Goal: Contribute content

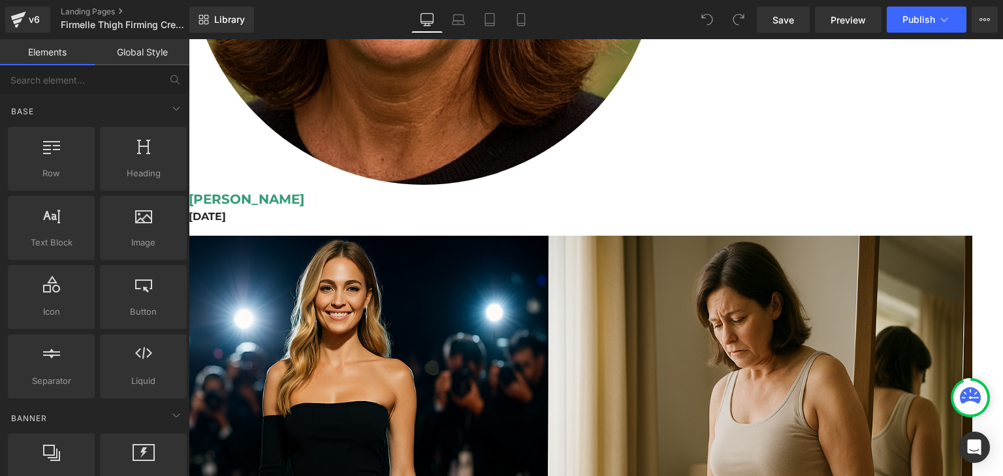
scroll to position [691, 0]
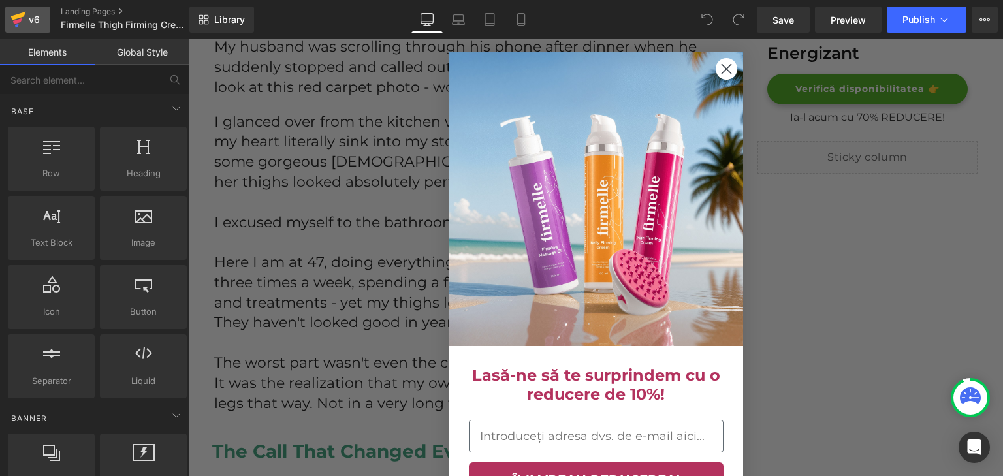
click at [37, 12] on div "v6" at bounding box center [34, 19] width 16 height 17
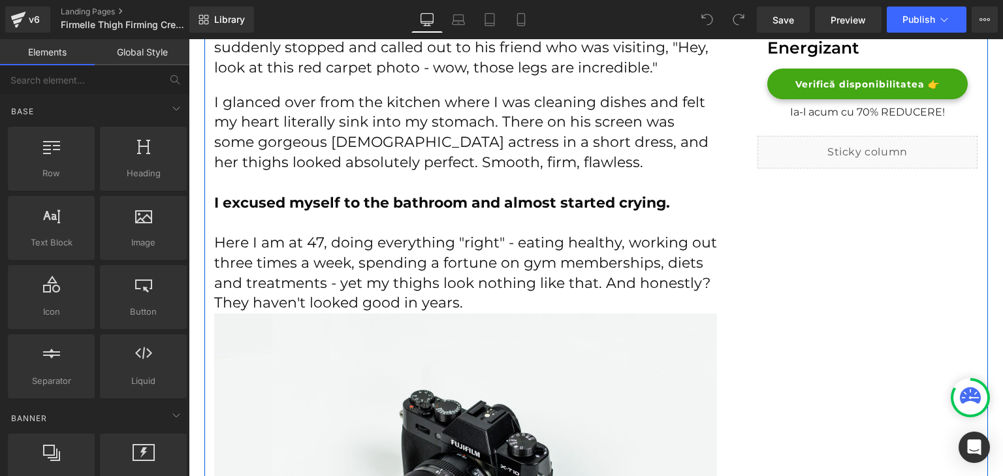
scroll to position [711, 0]
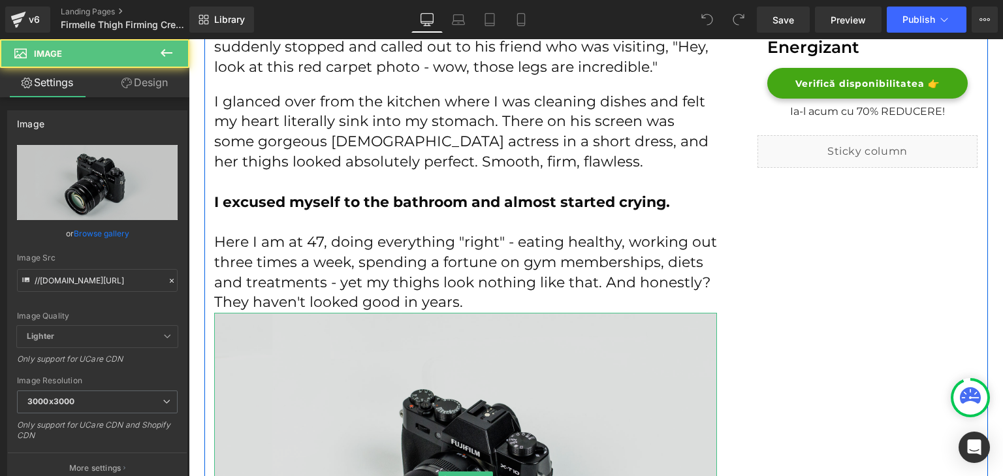
click at [451, 326] on img at bounding box center [465, 479] width 503 height 333
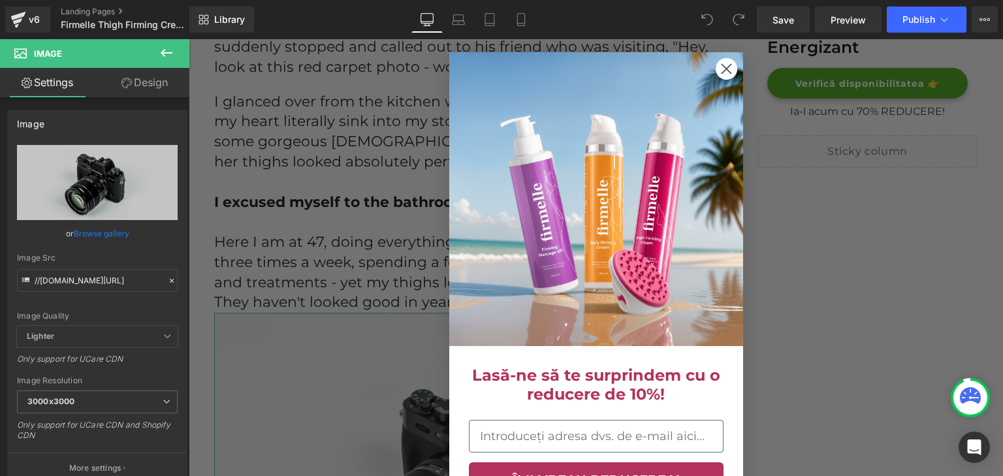
scroll to position [20, 0]
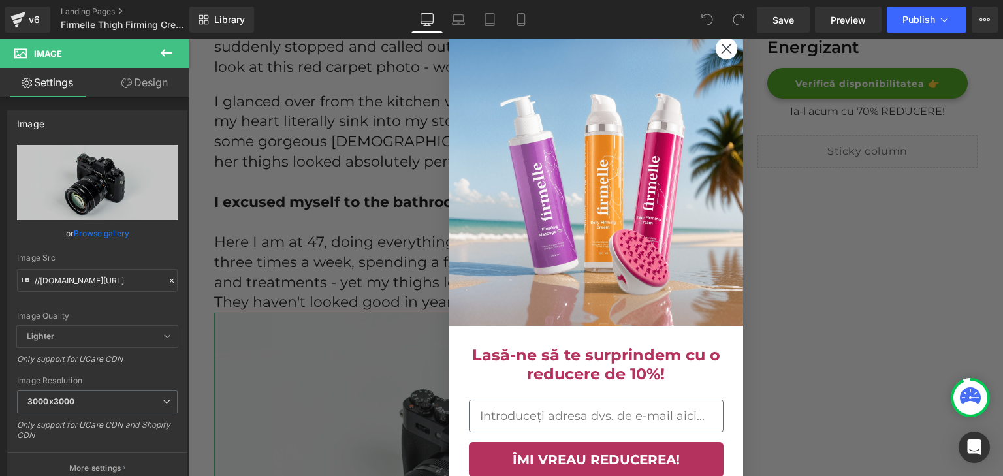
click at [147, 83] on link "Design" at bounding box center [144, 82] width 95 height 29
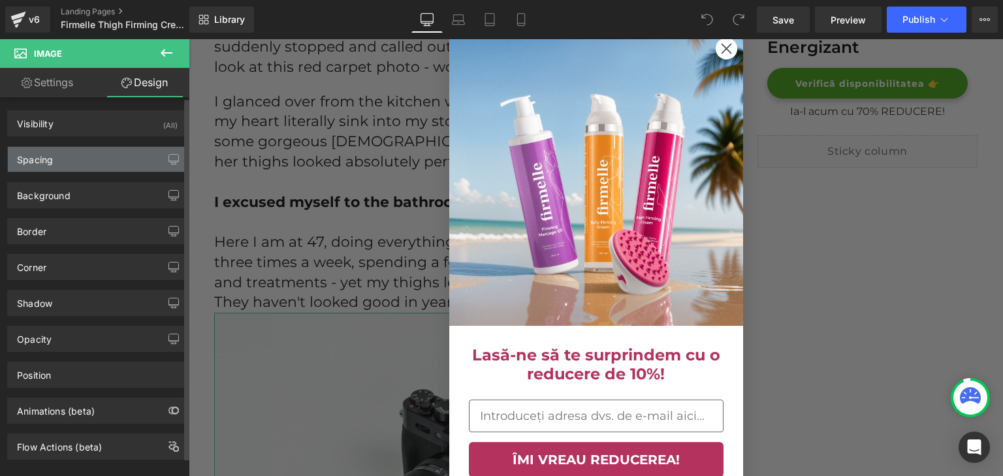
click at [100, 161] on div "Spacing" at bounding box center [97, 159] width 179 height 25
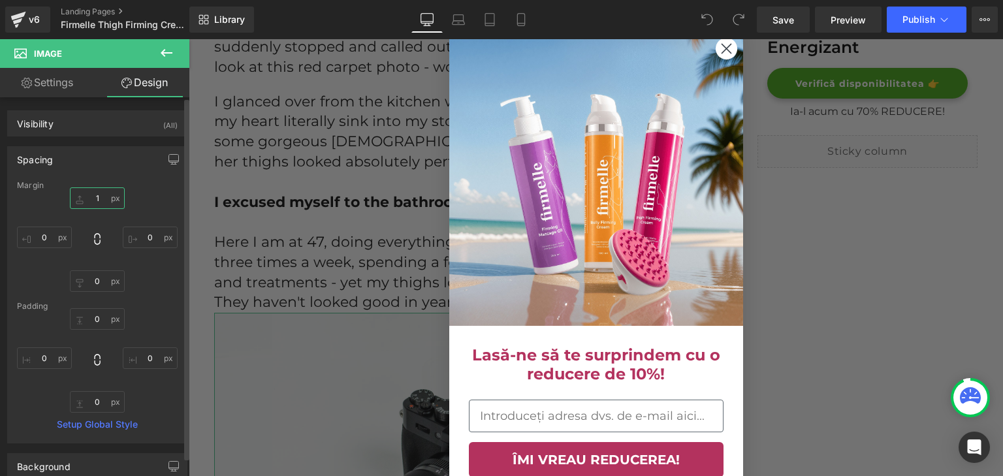
type input "10"
click at [102, 192] on input "10" at bounding box center [97, 198] width 55 height 22
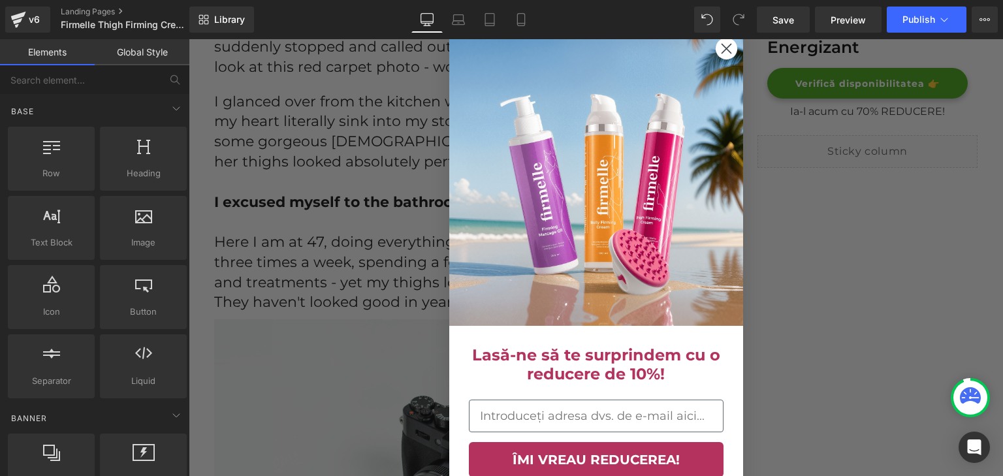
click at [715, 56] on circle "Close dialog" at bounding box center [726, 49] width 22 height 22
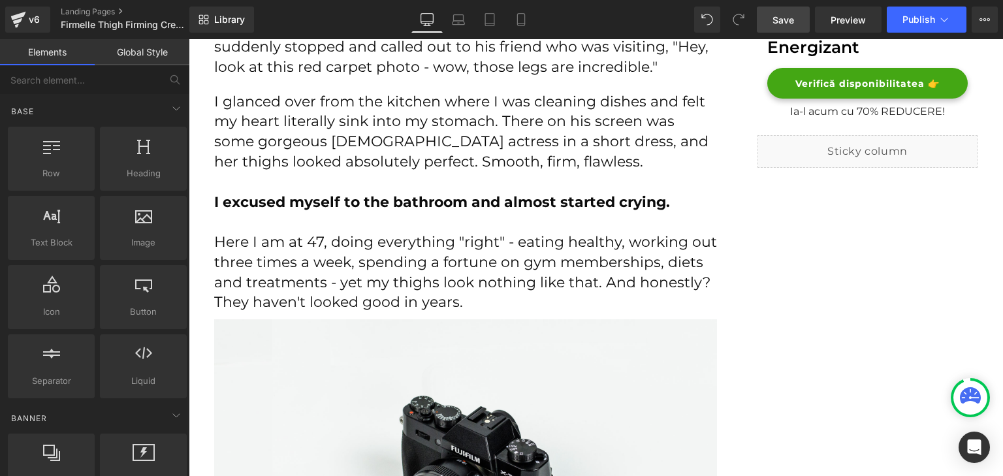
click at [805, 24] on link "Save" at bounding box center [783, 20] width 53 height 26
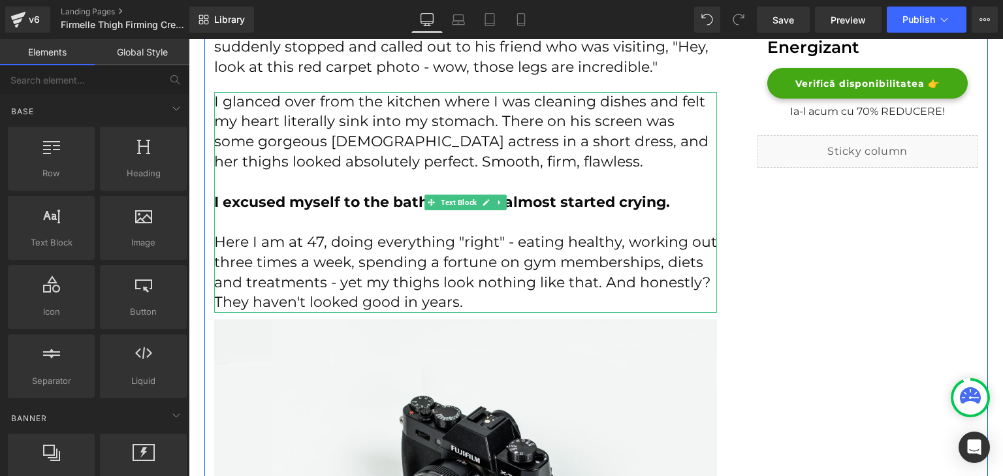
click at [533, 274] on p "Here I am at 47, doing everything "right" - eating healthy, working out three t…" at bounding box center [465, 272] width 503 height 80
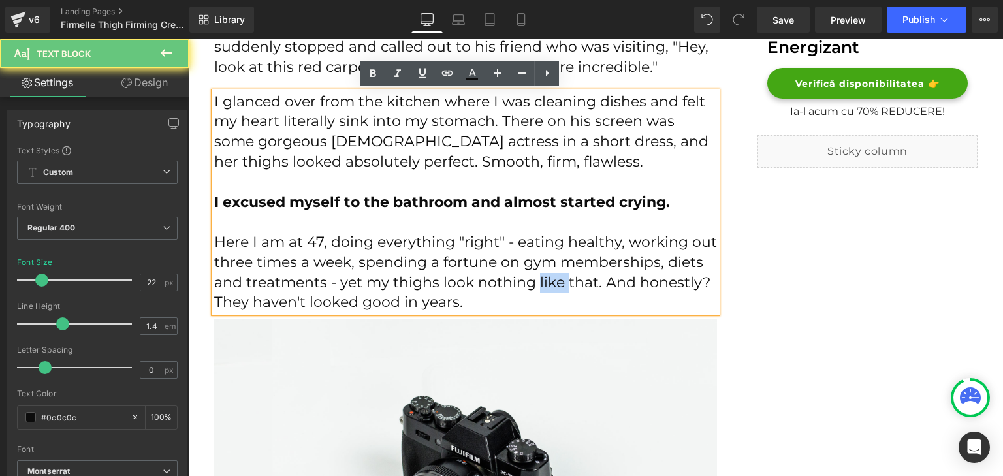
click at [533, 274] on p "Here I am at 47, doing everything "right" - eating healthy, working out three t…" at bounding box center [465, 272] width 503 height 80
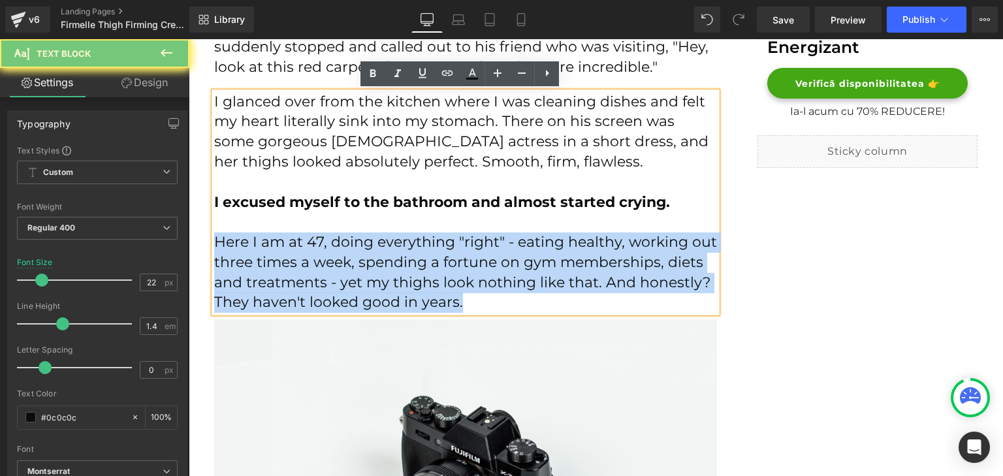
click at [533, 274] on p "Here I am at 47, doing everything "right" - eating healthy, working out three t…" at bounding box center [465, 272] width 503 height 80
copy p "Here I am at 47, doing everything "right" - eating healthy, working out three t…"
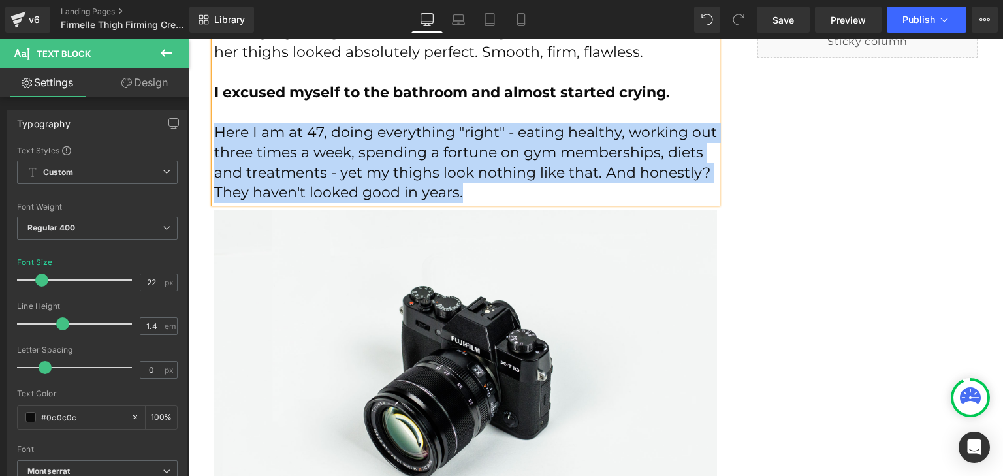
scroll to position [821, 0]
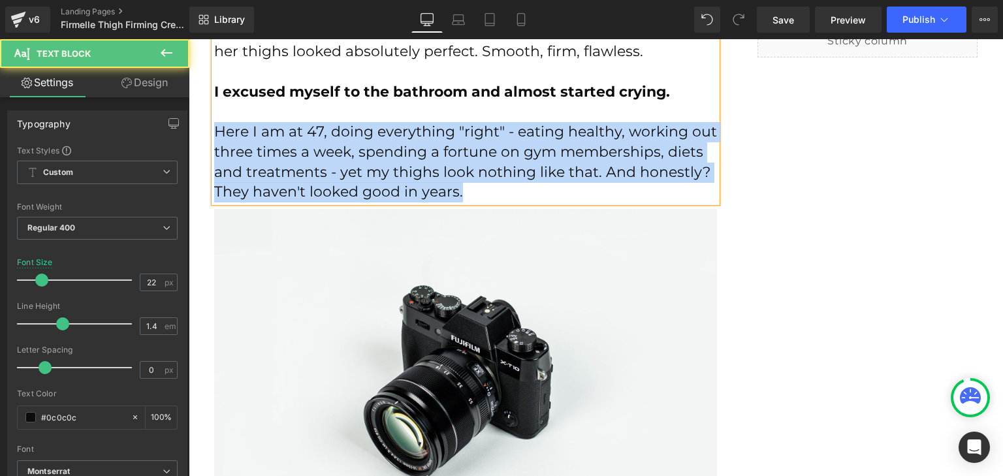
click at [517, 193] on p "Here I am at 47, doing everything "right" - eating healthy, working out three t…" at bounding box center [465, 162] width 503 height 80
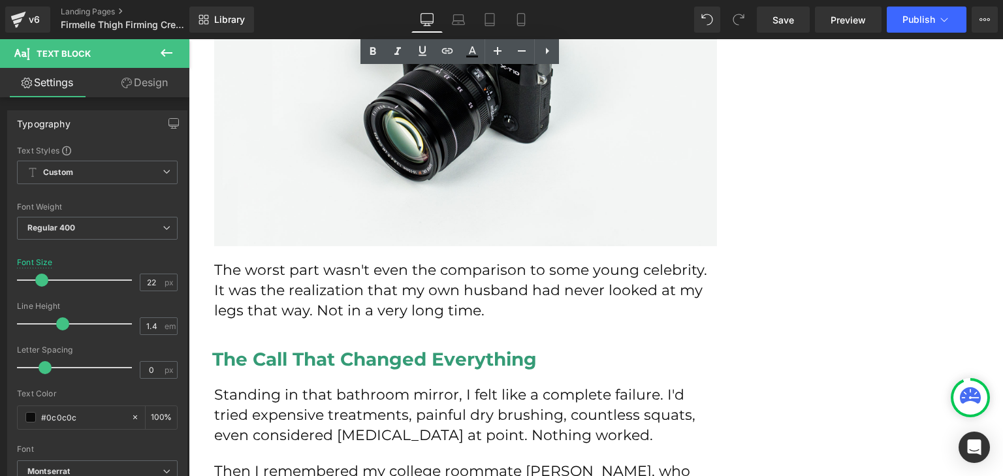
scroll to position [1117, 0]
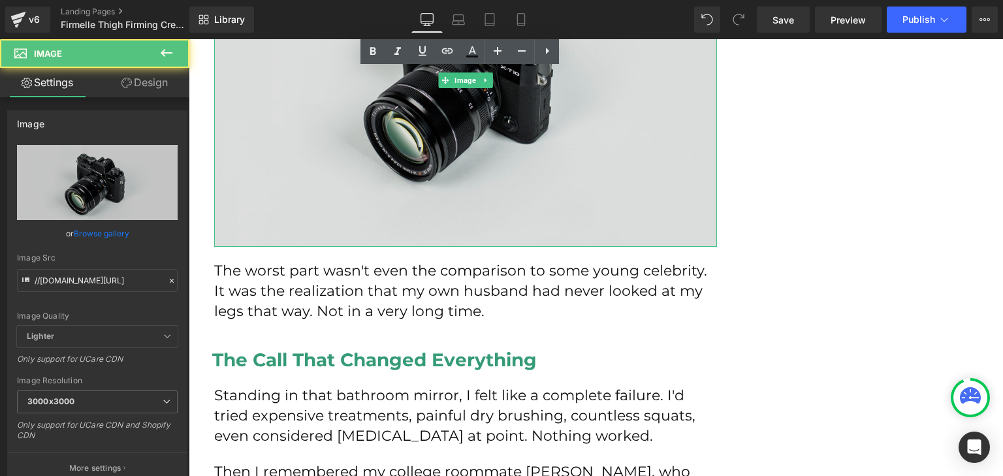
click at [342, 114] on img at bounding box center [465, 80] width 503 height 333
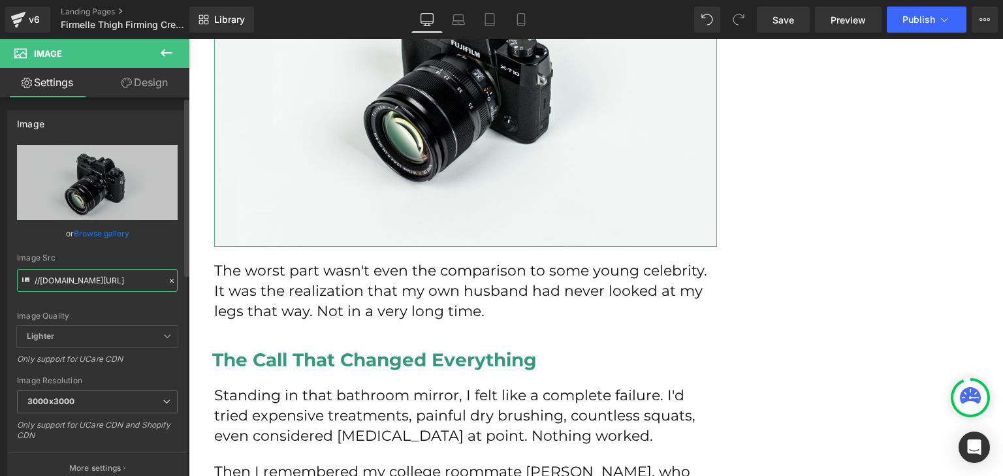
click at [71, 276] on input "//[DOMAIN_NAME][URL]" at bounding box center [97, 280] width 161 height 23
paste input "[URL][DOMAIN_NAME]"
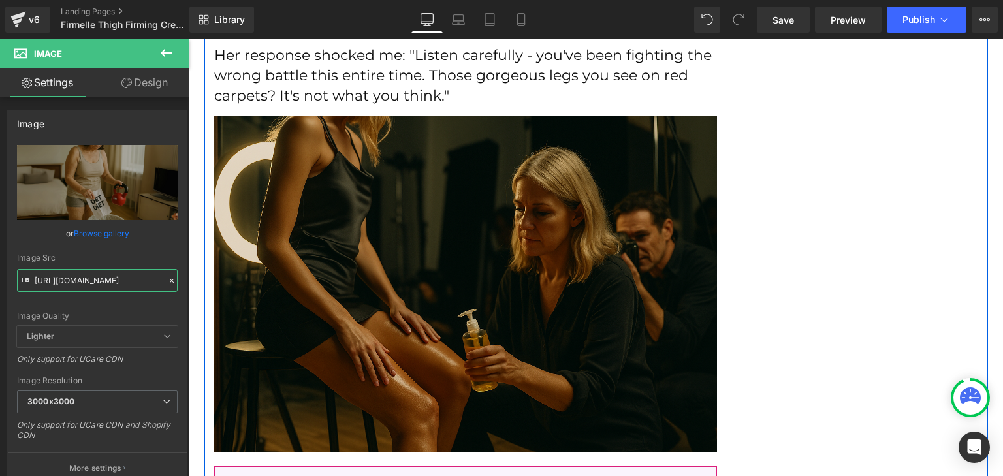
scroll to position [1390, 0]
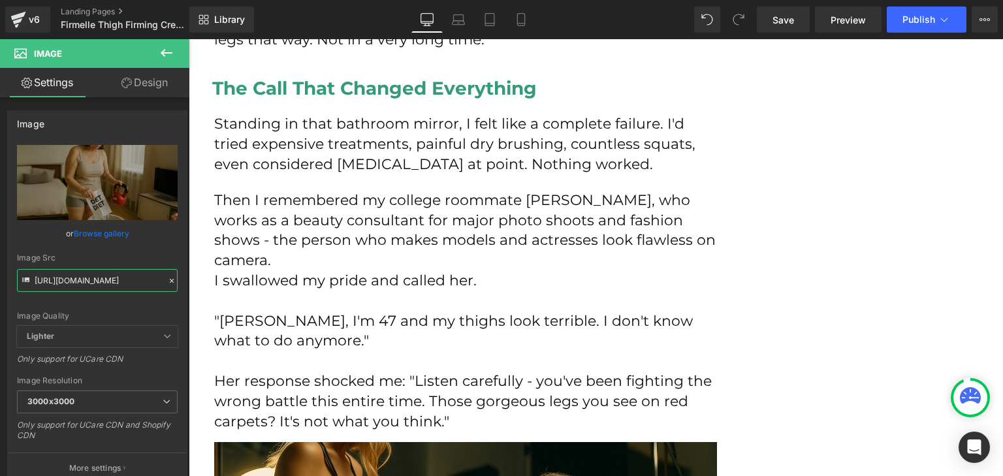
type input "[URL][DOMAIN_NAME]"
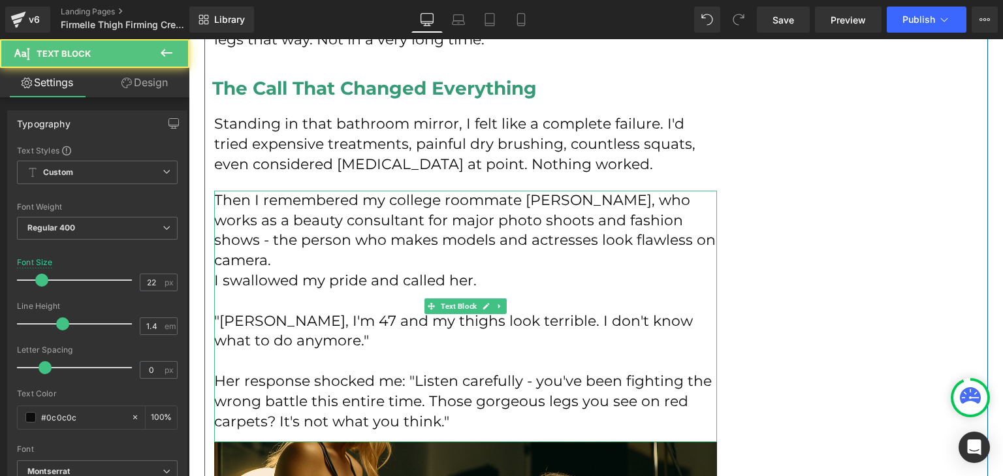
click at [276, 291] on p at bounding box center [465, 301] width 503 height 20
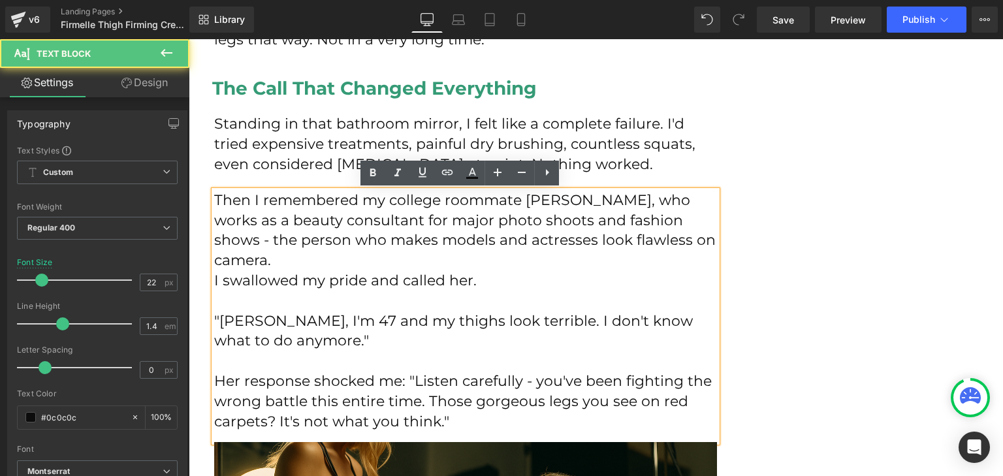
click at [255, 311] on p ""[PERSON_NAME], I'm 47 and my thighs look terrible. I don't know what to do any…" at bounding box center [465, 331] width 503 height 40
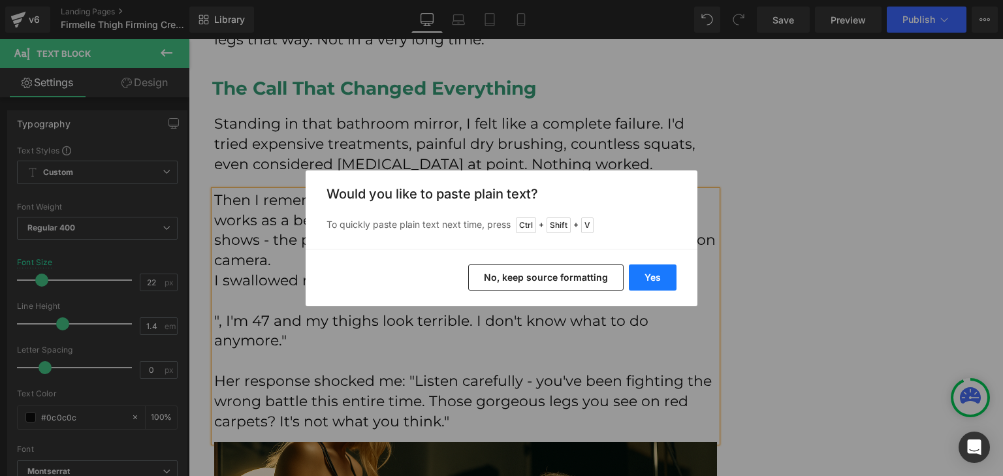
click at [671, 279] on button "Yes" at bounding box center [653, 277] width 48 height 26
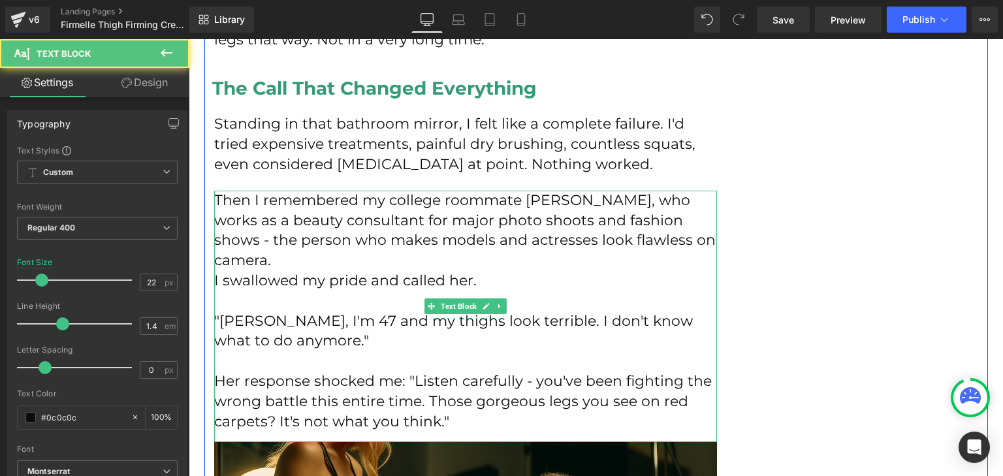
click at [562, 208] on p "Then I remembered my college roommate [PERSON_NAME], who works as a beauty cons…" at bounding box center [465, 231] width 503 height 80
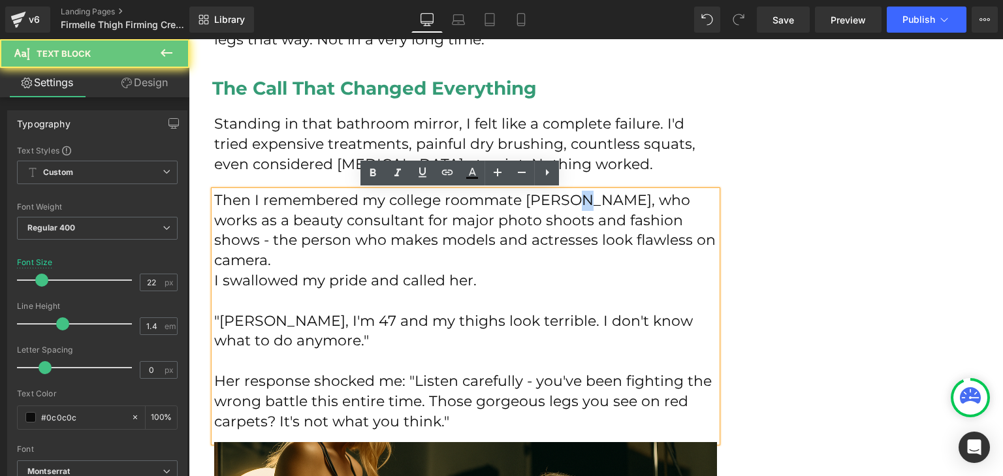
click at [562, 204] on p "Then I remembered my college roommate [PERSON_NAME], who works as a beauty cons…" at bounding box center [465, 231] width 503 height 80
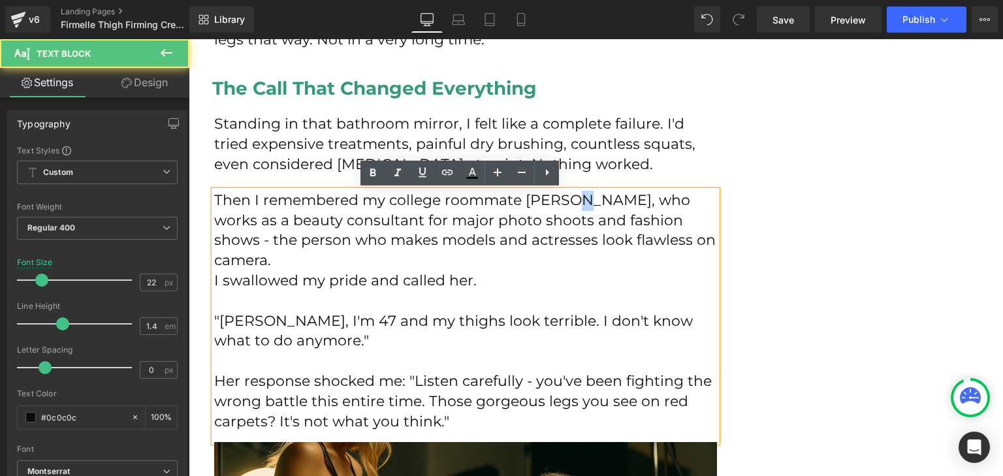
click at [561, 204] on p "Then I remembered my college roommate [PERSON_NAME], who works as a beauty cons…" at bounding box center [465, 231] width 503 height 80
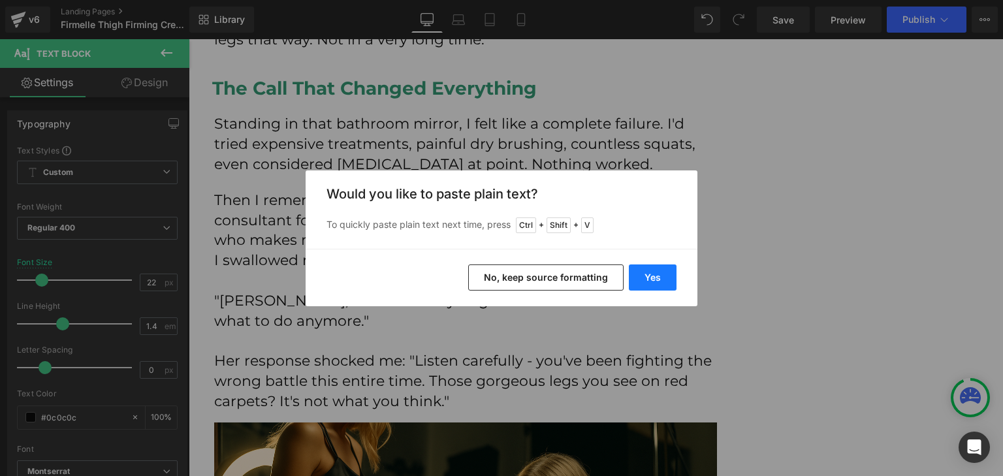
click at [643, 267] on button "Yes" at bounding box center [653, 277] width 48 height 26
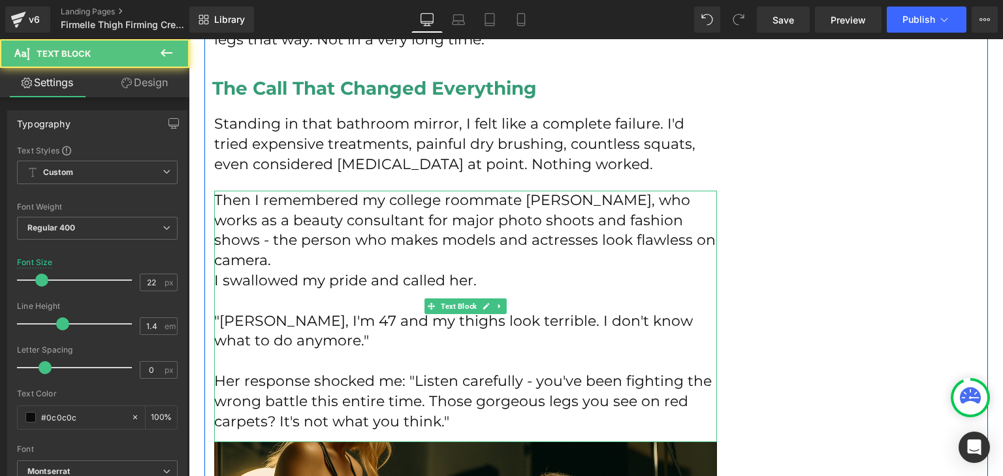
click at [562, 206] on p "Then I remembered my college roommate [PERSON_NAME], who works as a beauty cons…" at bounding box center [465, 231] width 503 height 80
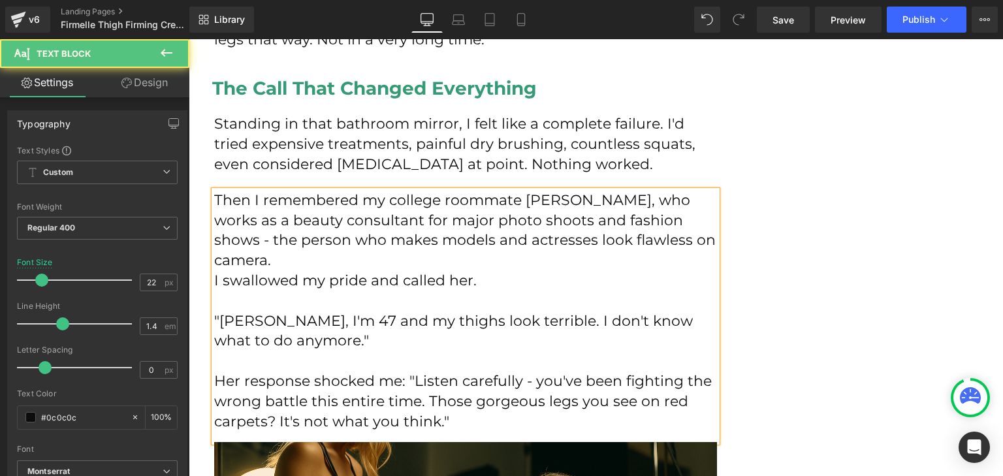
click at [253, 311] on p ""[PERSON_NAME], I'm 47 and my thighs look terrible. I don't know what to do any…" at bounding box center [465, 331] width 503 height 40
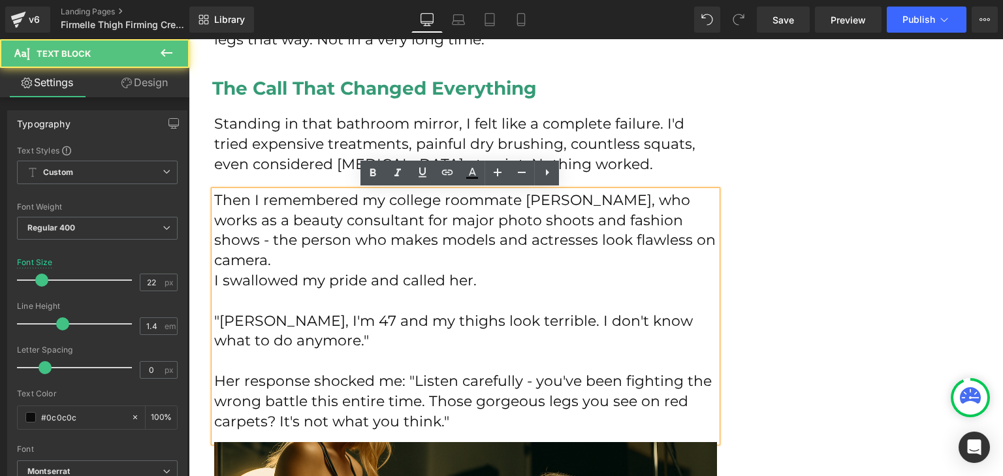
click at [254, 311] on p ""[PERSON_NAME], I'm 47 and my thighs look terrible. I don't know what to do any…" at bounding box center [465, 331] width 503 height 40
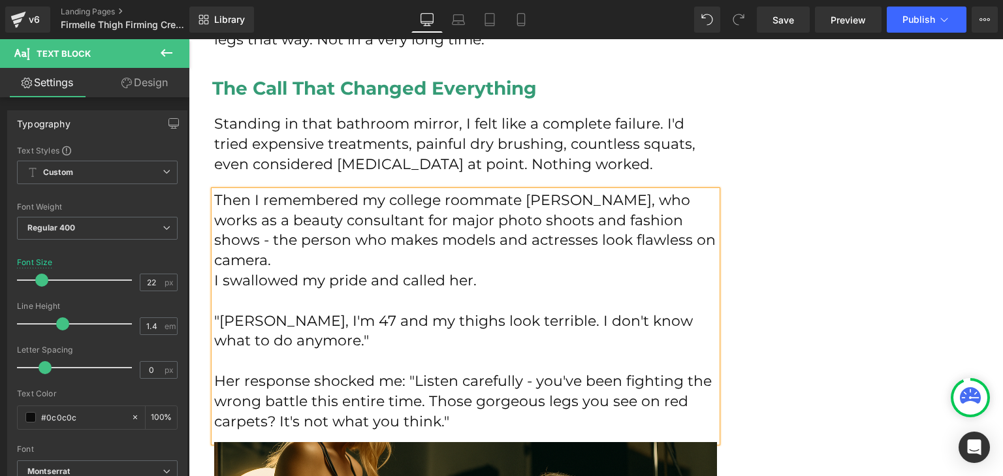
scroll to position [1532, 0]
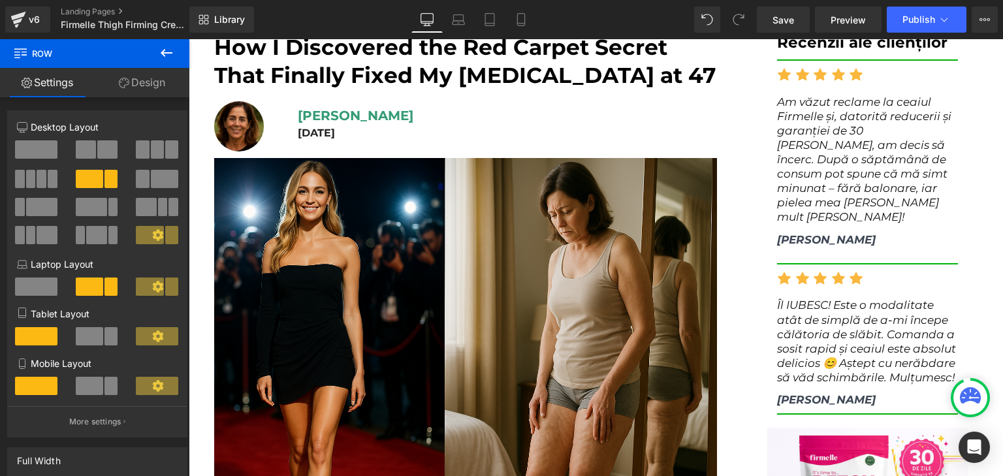
scroll to position [0, 0]
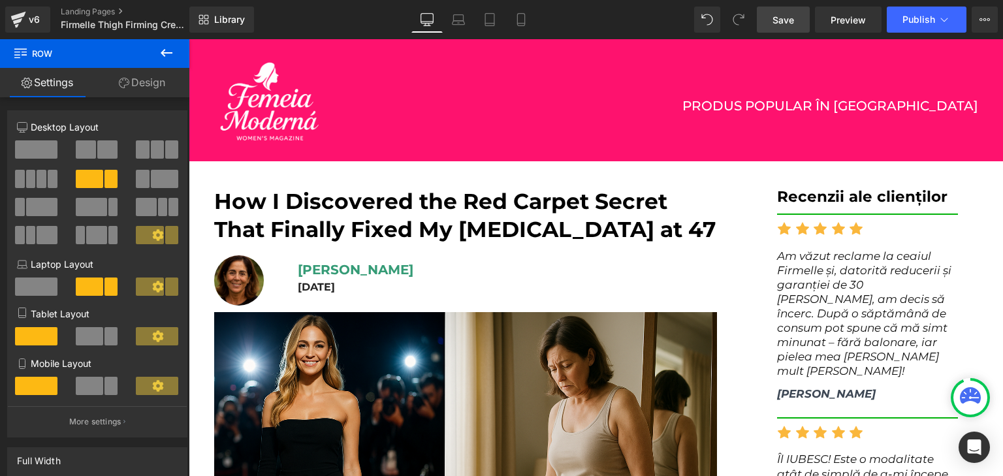
click at [794, 15] on span "Save" at bounding box center [783, 20] width 22 height 14
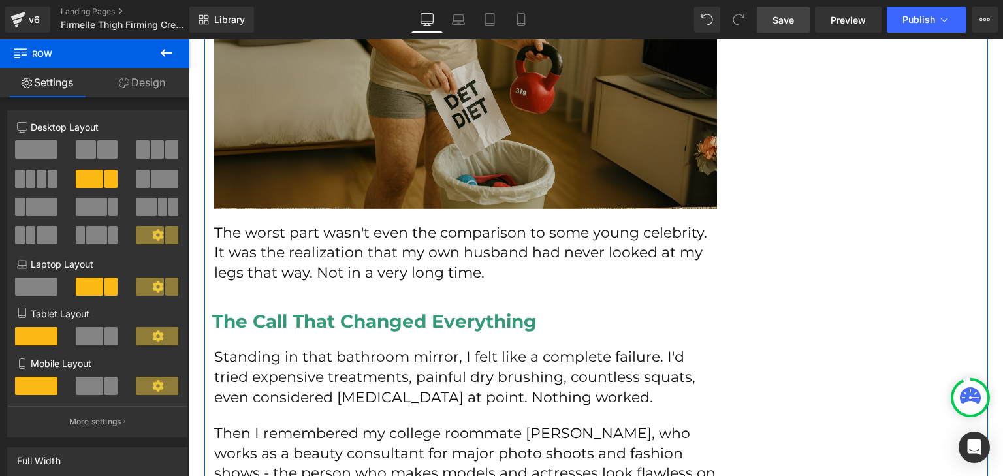
scroll to position [1174, 0]
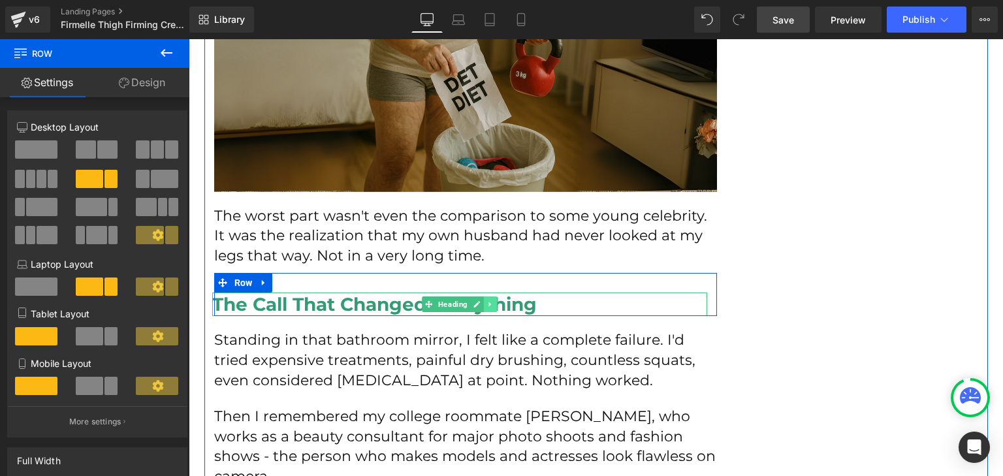
click at [486, 302] on icon at bounding box center [489, 304] width 7 height 8
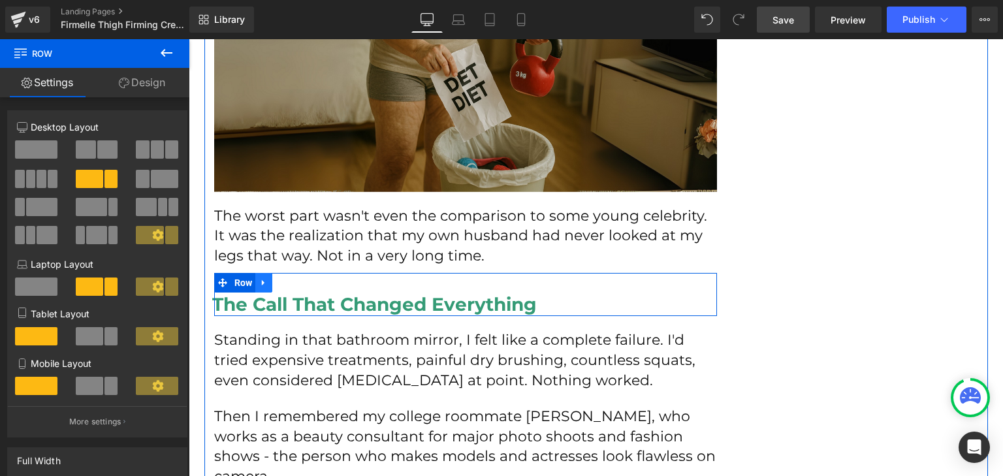
click at [262, 281] on icon at bounding box center [263, 283] width 3 height 6
click at [276, 278] on icon at bounding box center [280, 283] width 9 height 10
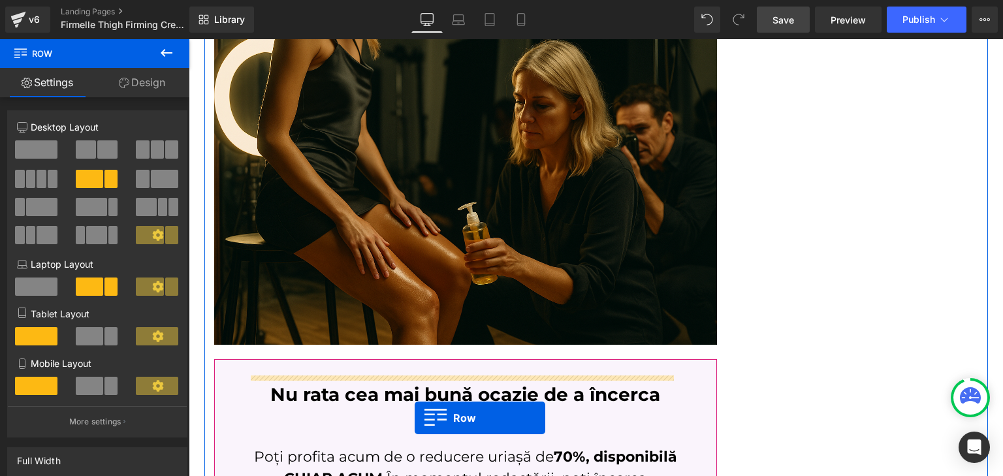
scroll to position [1954, 0]
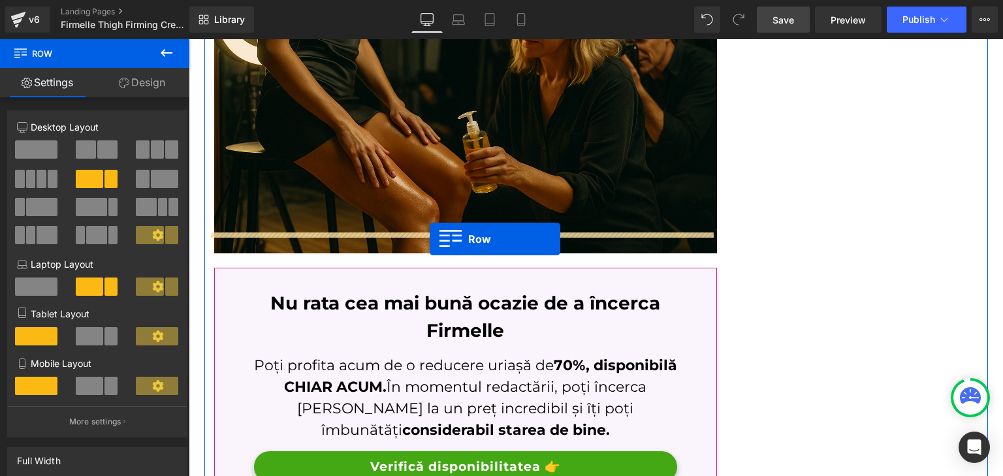
drag, startPoint x: 232, startPoint y: 108, endPoint x: 428, endPoint y: 238, distance: 235.1
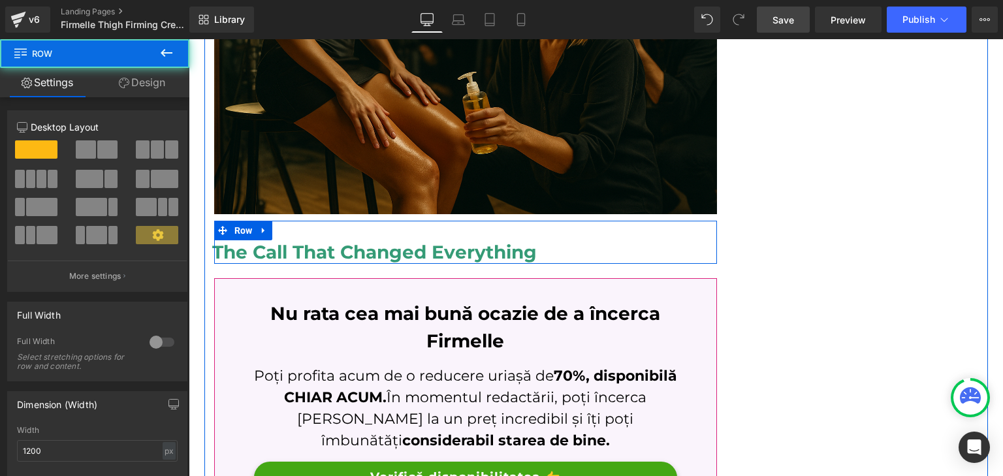
scroll to position [1914, 0]
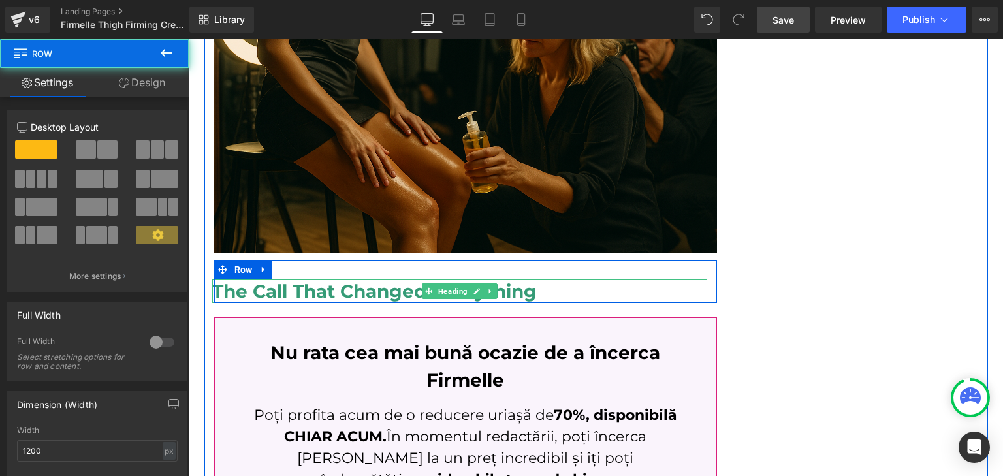
click at [381, 279] on h2 "The Call That Changed Everything" at bounding box center [459, 291] width 495 height 24
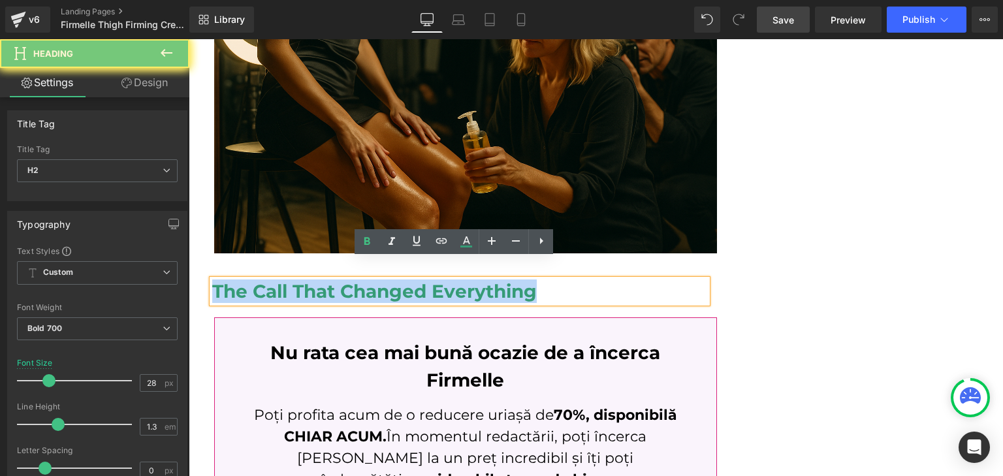
click at [381, 279] on h2 "The Call That Changed Everything" at bounding box center [459, 291] width 495 height 24
paste div
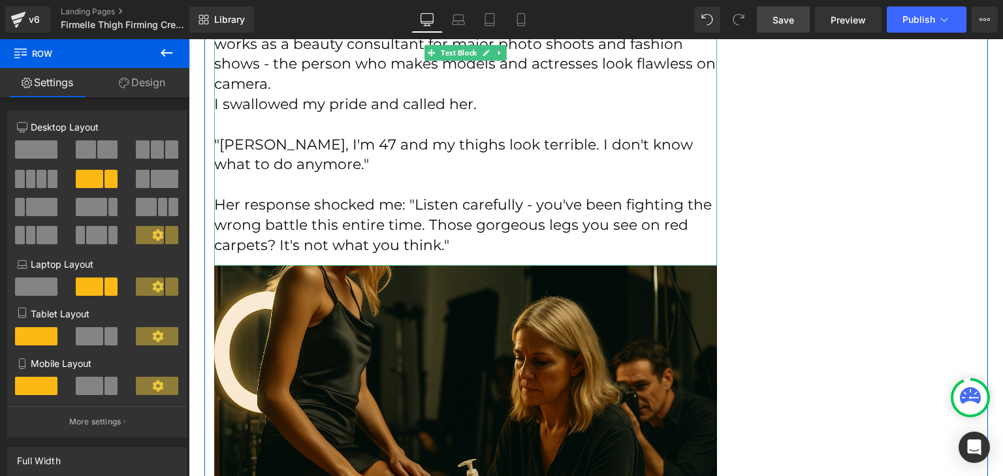
scroll to position [1474, 0]
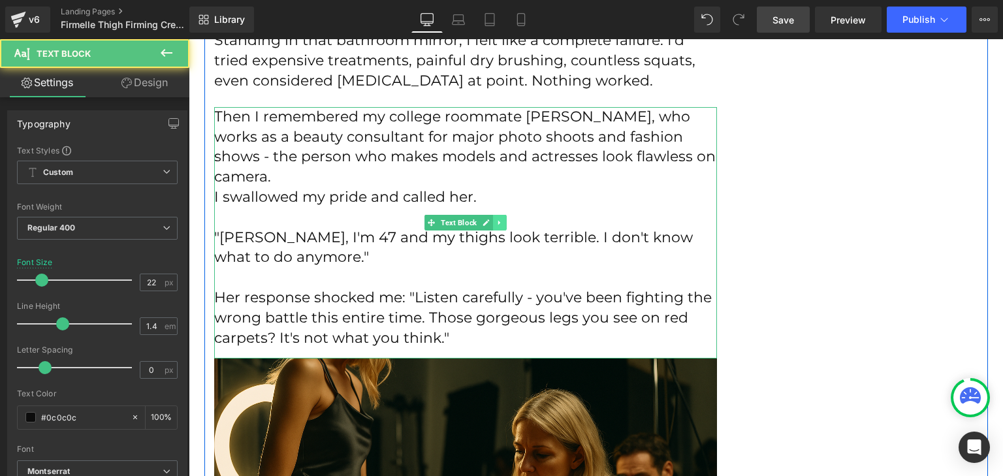
click at [499, 144] on p "Then I remembered my college roommate [PERSON_NAME], who works as a beauty cons…" at bounding box center [465, 147] width 503 height 80
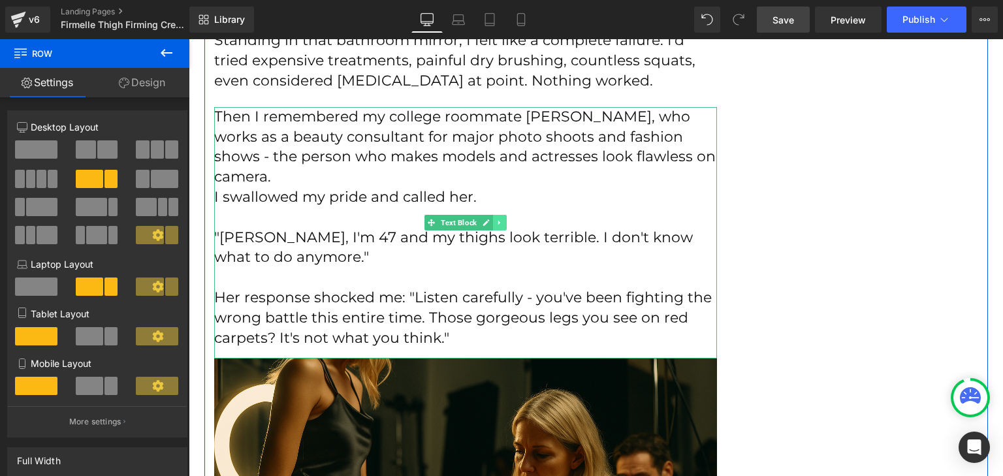
click at [494, 228] on link at bounding box center [500, 223] width 14 height 16
click at [489, 226] on icon at bounding box center [492, 223] width 7 height 8
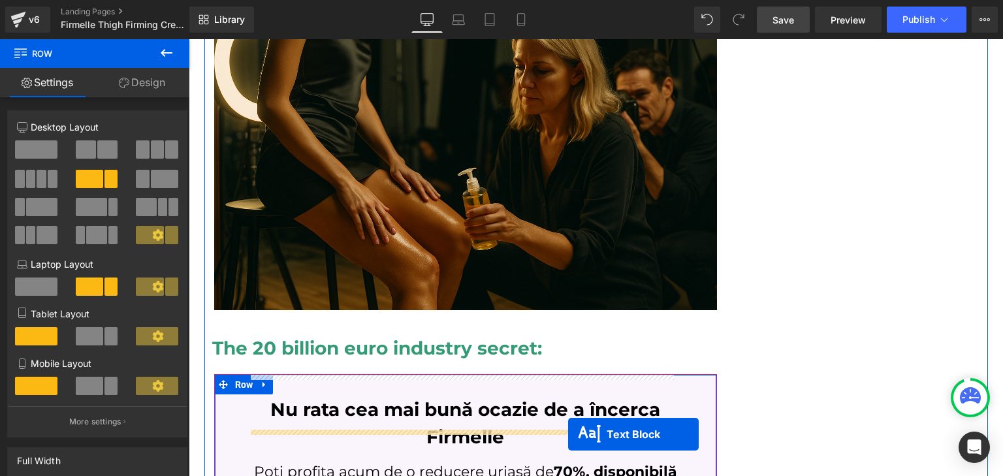
scroll to position [1957, 0]
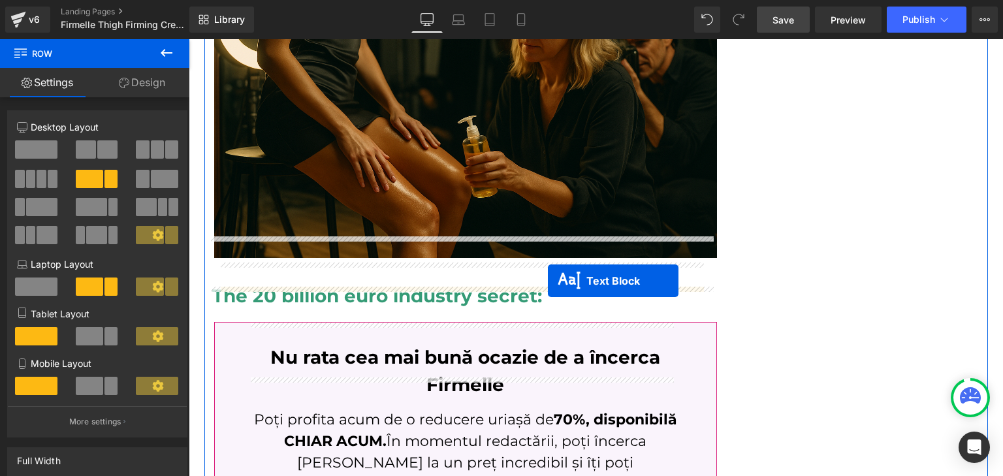
drag, startPoint x: 451, startPoint y: 204, endPoint x: 548, endPoint y: 281, distance: 123.2
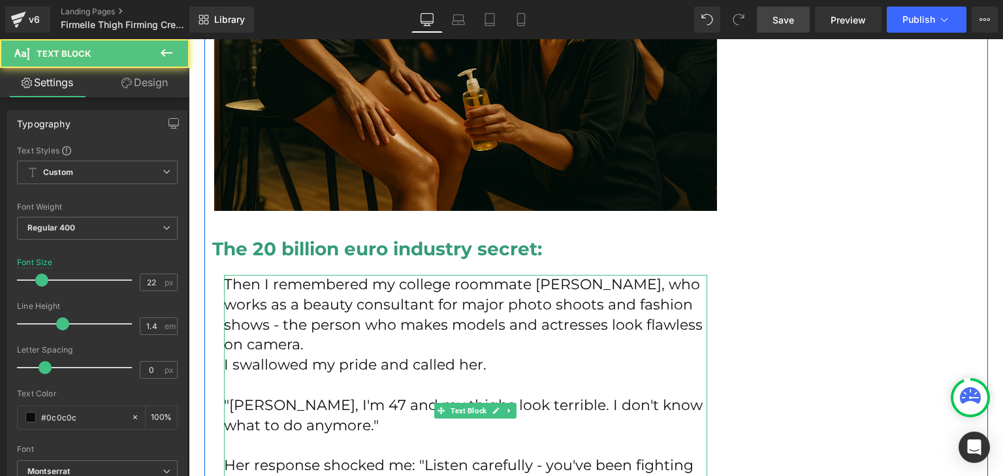
scroll to position [1910, 0]
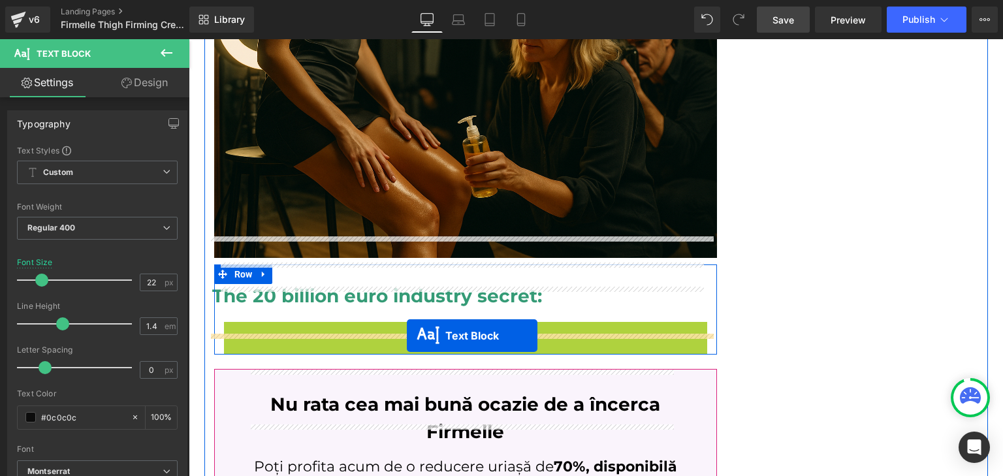
drag, startPoint x: 461, startPoint y: 414, endPoint x: 406, endPoint y: 335, distance: 96.2
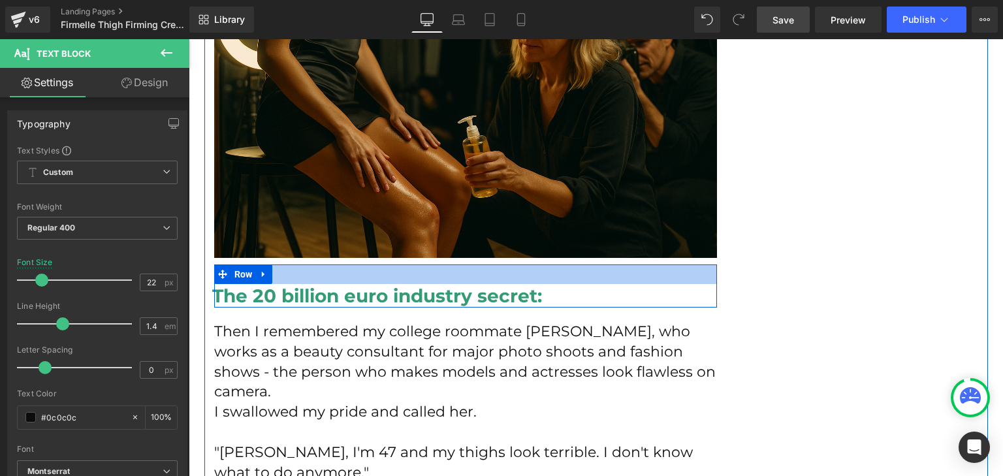
scroll to position [1994, 0]
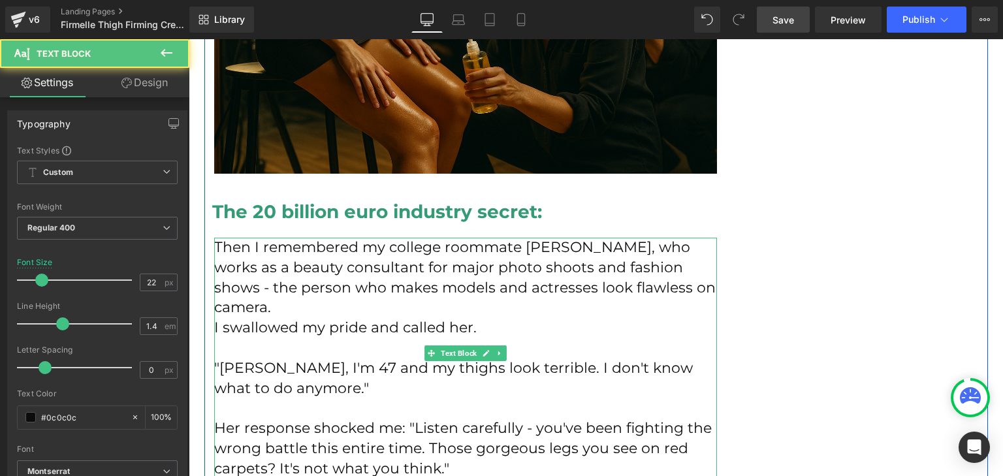
click at [482, 255] on p "Then I remembered my college roommate [PERSON_NAME], who works as a beauty cons…" at bounding box center [465, 278] width 503 height 80
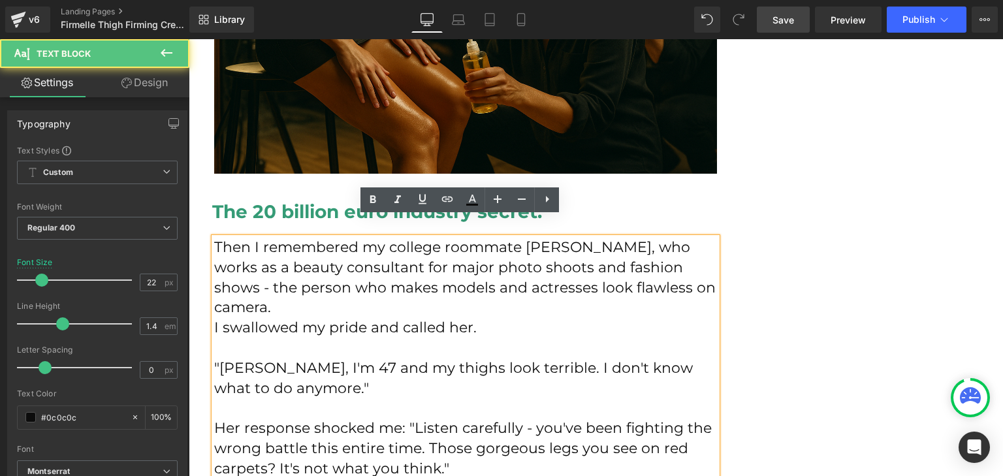
click at [458, 430] on p "Her response shocked me: "Listen carefully - you've been fighting the wrong bat…" at bounding box center [465, 449] width 503 height 60
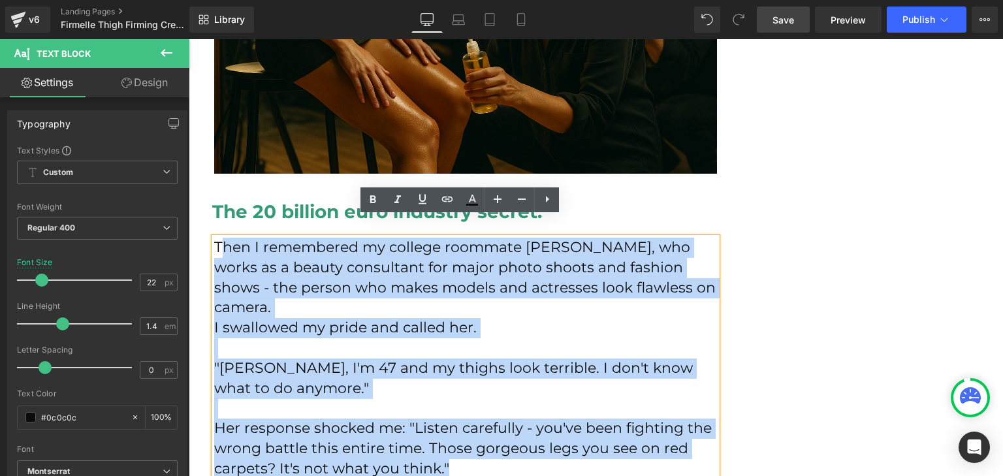
drag, startPoint x: 458, startPoint y: 430, endPoint x: 214, endPoint y: 225, distance: 318.9
click at [214, 238] on div "Then I remembered my college roommate [PERSON_NAME], who works as a beauty cons…" at bounding box center [465, 364] width 503 height 252
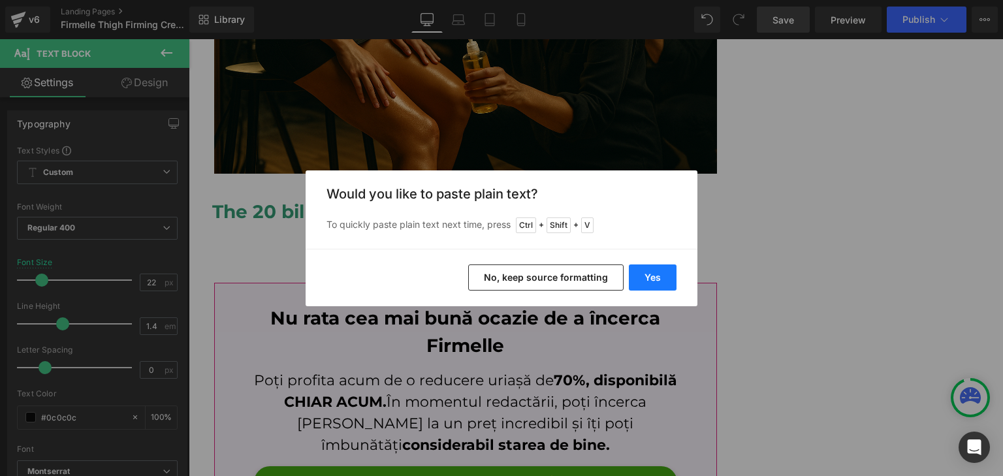
click at [660, 279] on button "Yes" at bounding box center [653, 277] width 48 height 26
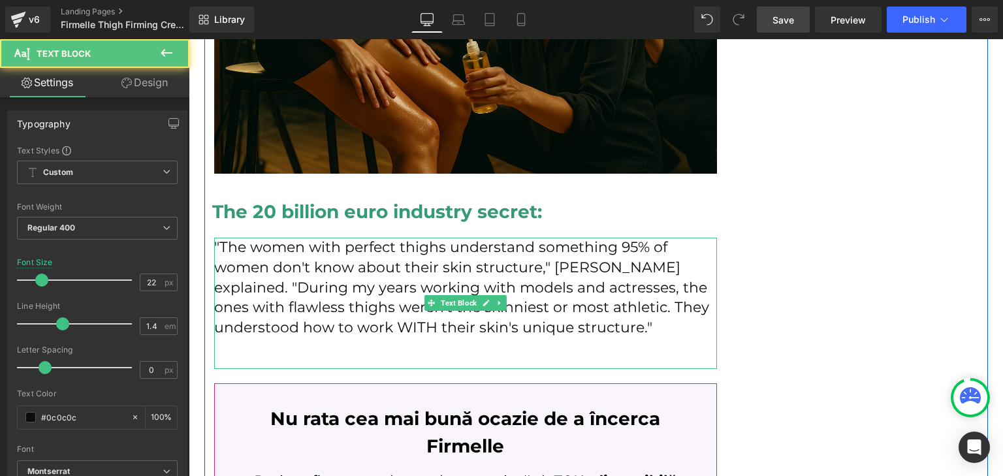
click at [586, 338] on p at bounding box center [465, 348] width 503 height 20
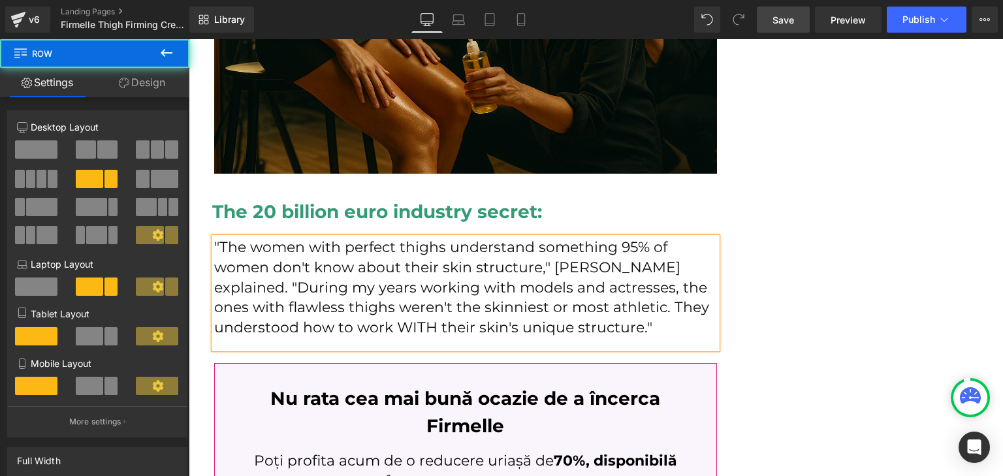
click at [761, 291] on div "How I Discovered the Red Carpet Secret That Finally Fixed My [MEDICAL_DATA] at …" at bounding box center [596, 483] width 784 height 4632
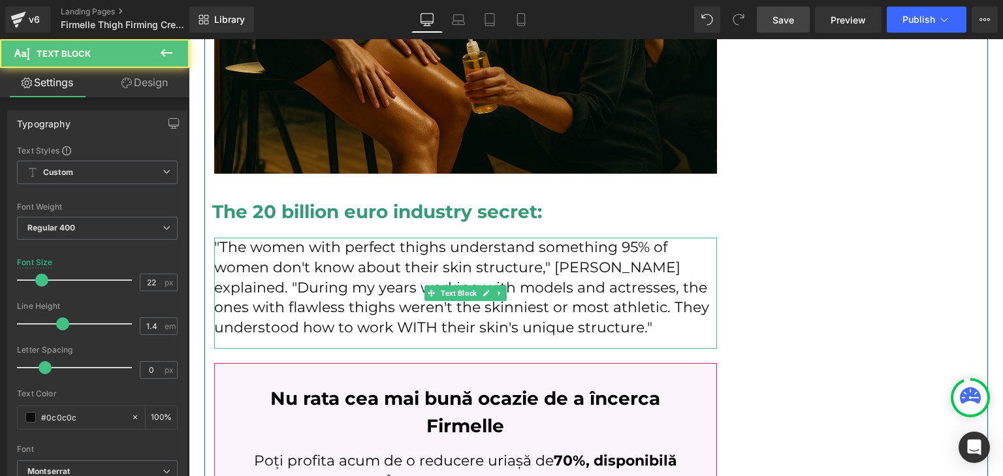
click at [592, 244] on p ""The women with perfect thighs understand something 95% of women don't know abo…" at bounding box center [465, 288] width 503 height 101
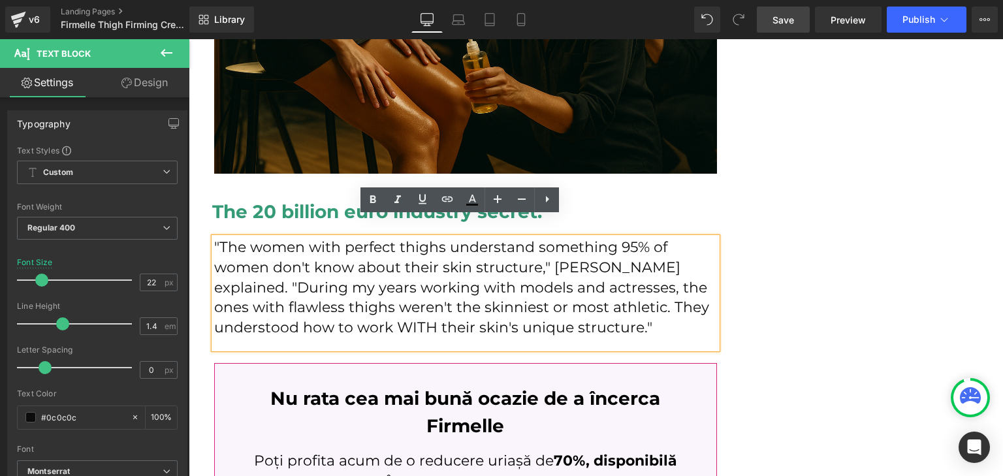
click at [586, 245] on p ""The women with perfect thighs understand something 95% of women don't know abo…" at bounding box center [465, 288] width 503 height 101
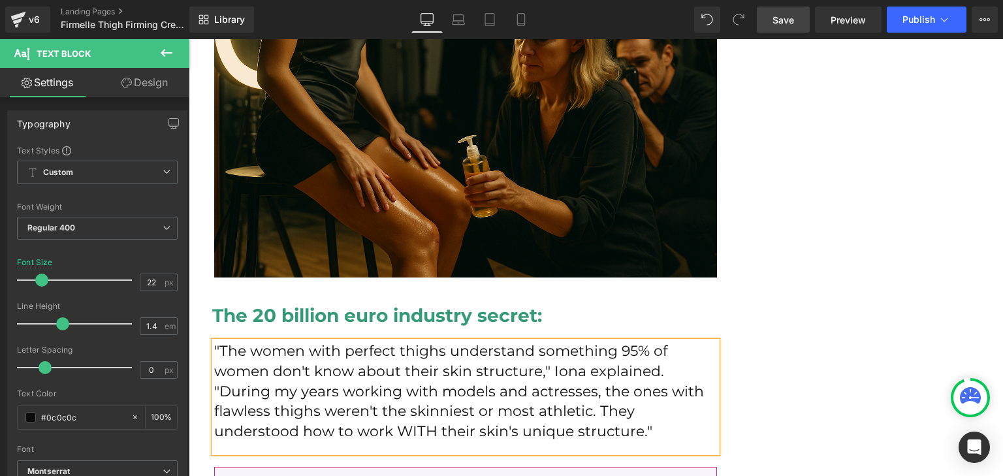
scroll to position [1892, 0]
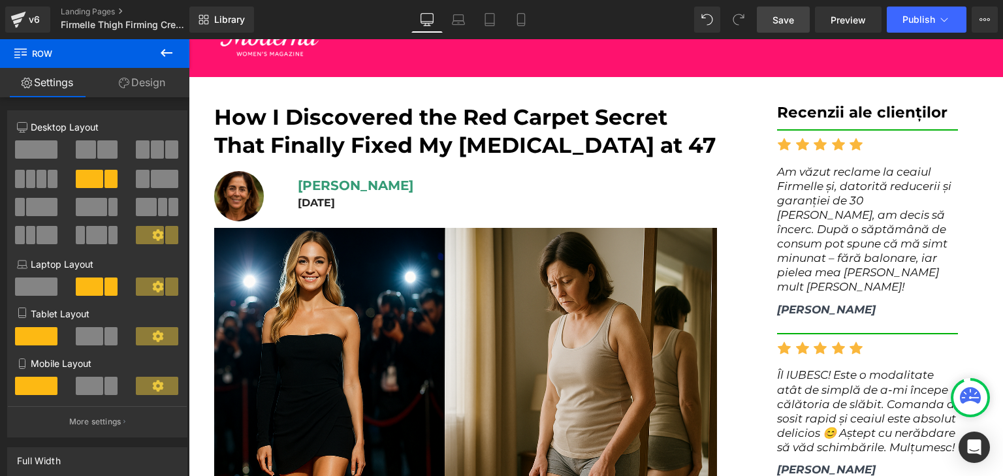
scroll to position [26, 0]
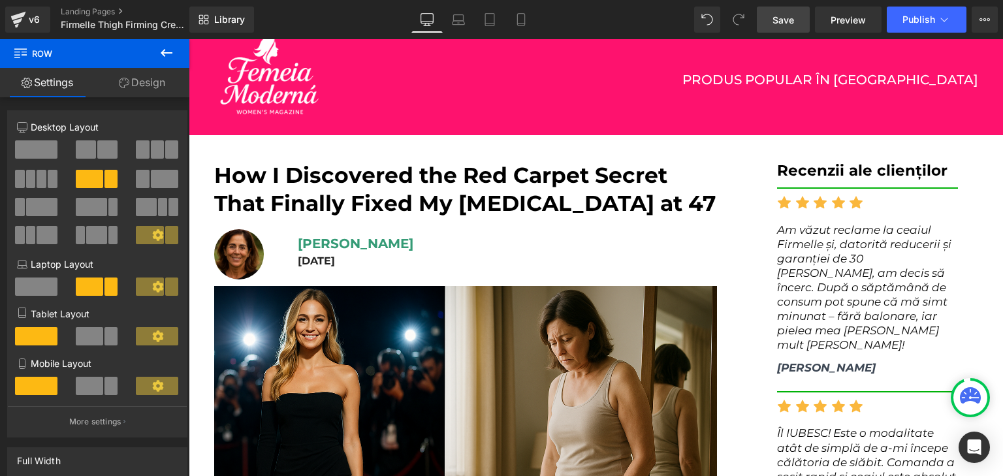
click at [786, 11] on link "Save" at bounding box center [783, 20] width 53 height 26
click at [859, 19] on span "Preview" at bounding box center [848, 20] width 35 height 14
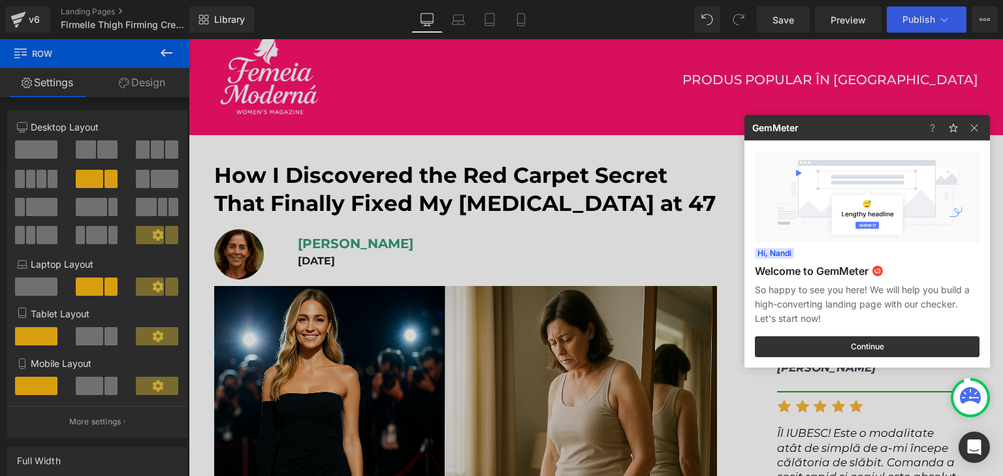
click at [501, 61] on div at bounding box center [501, 238] width 1003 height 476
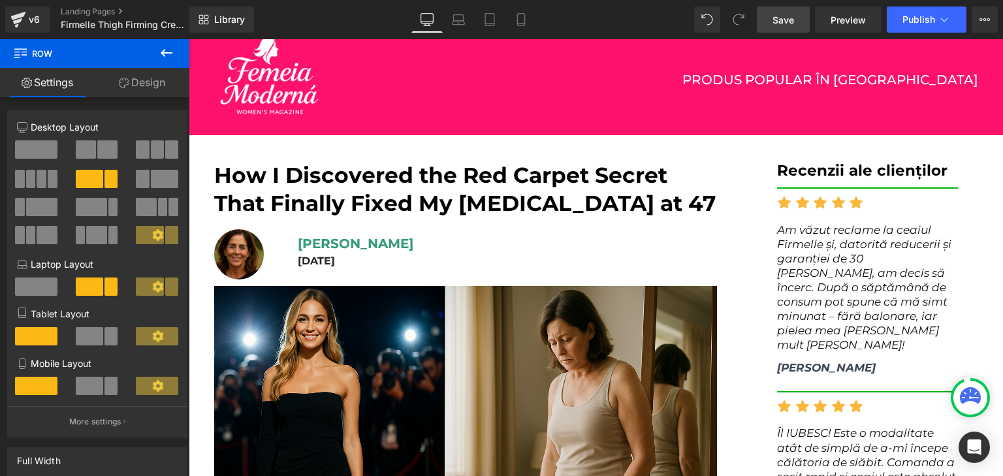
click at [793, 29] on link "Save" at bounding box center [783, 20] width 53 height 26
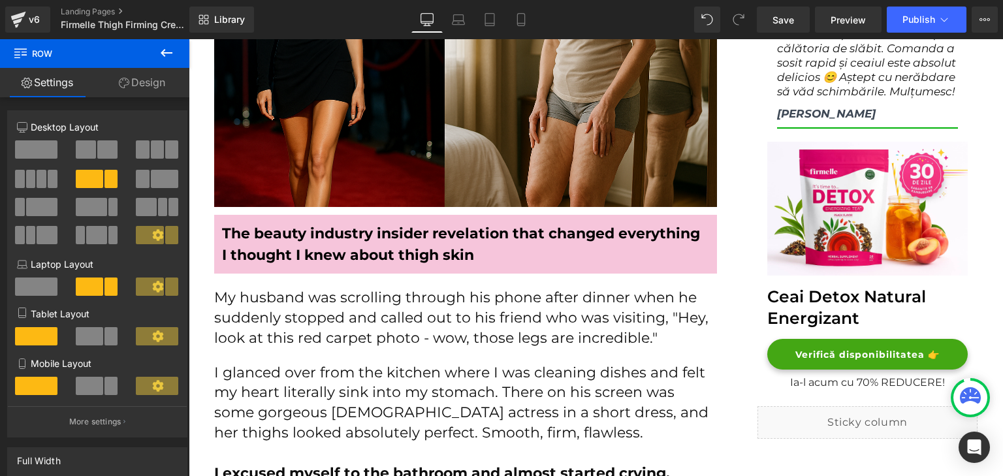
scroll to position [504, 0]
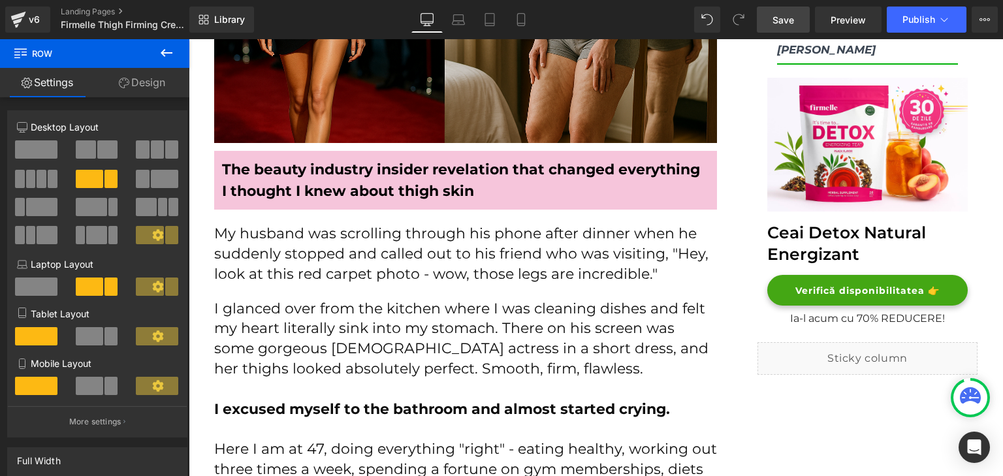
click at [797, 24] on link "Save" at bounding box center [783, 20] width 53 height 26
